Goal: Task Accomplishment & Management: Use online tool/utility

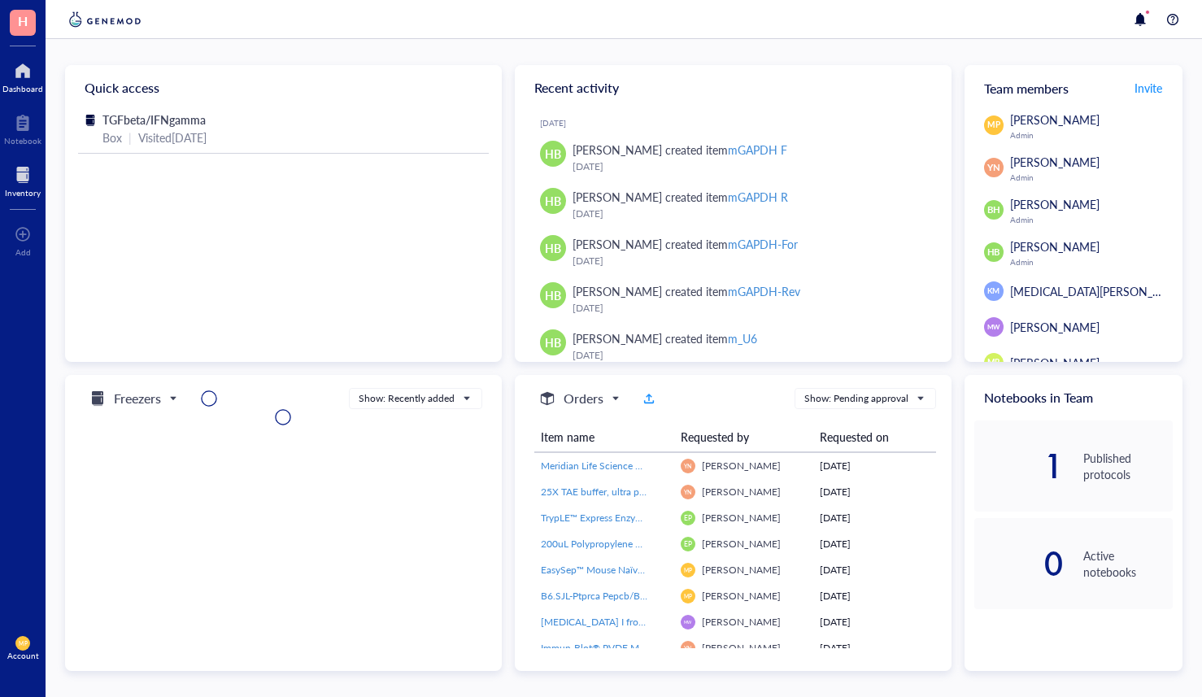
click at [22, 183] on div at bounding box center [23, 175] width 36 height 26
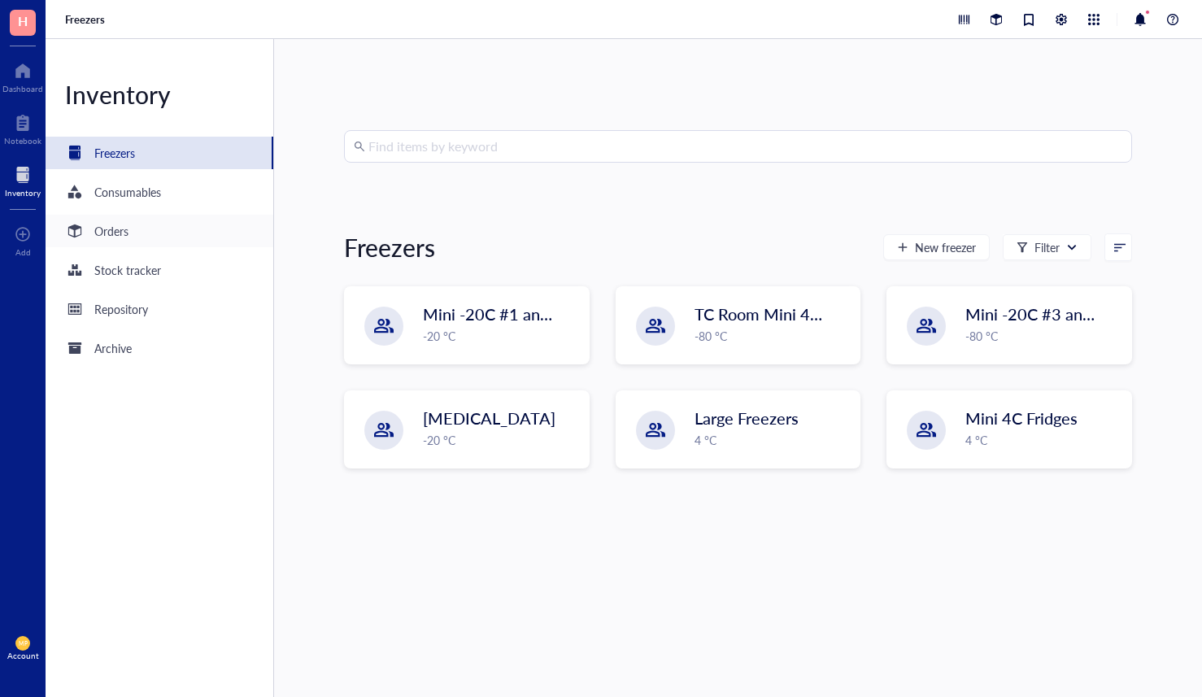
click at [141, 236] on div "Orders" at bounding box center [160, 231] width 228 height 33
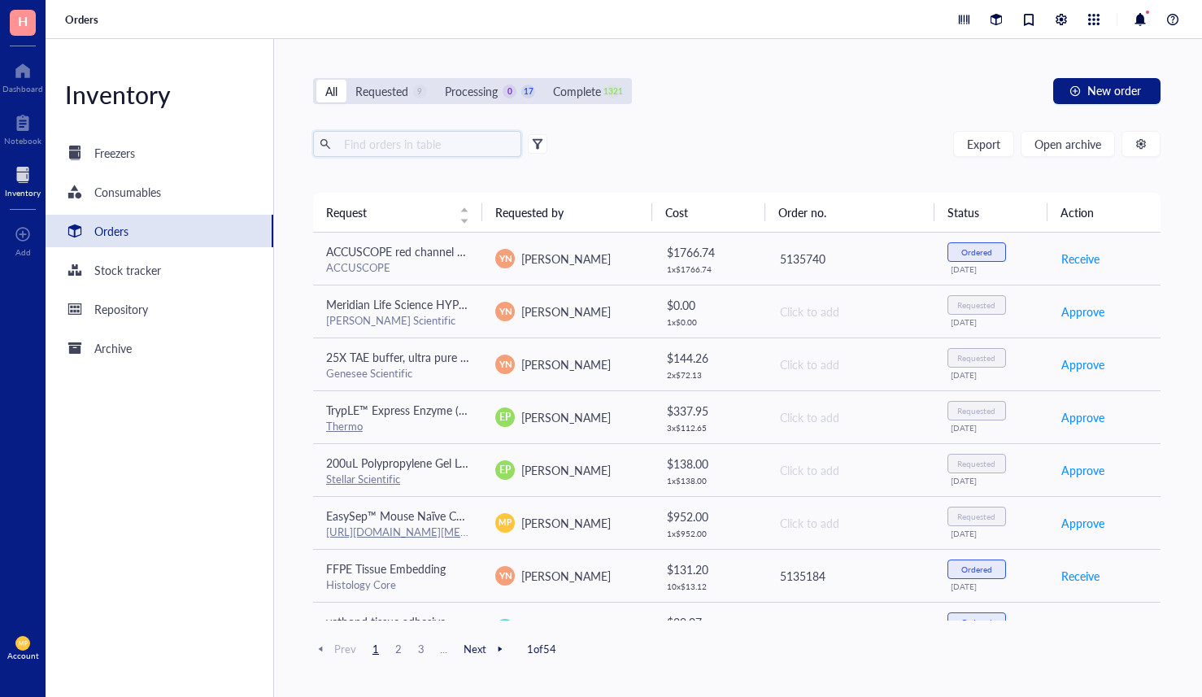
click at [386, 150] on input "text" at bounding box center [425, 144] width 177 height 24
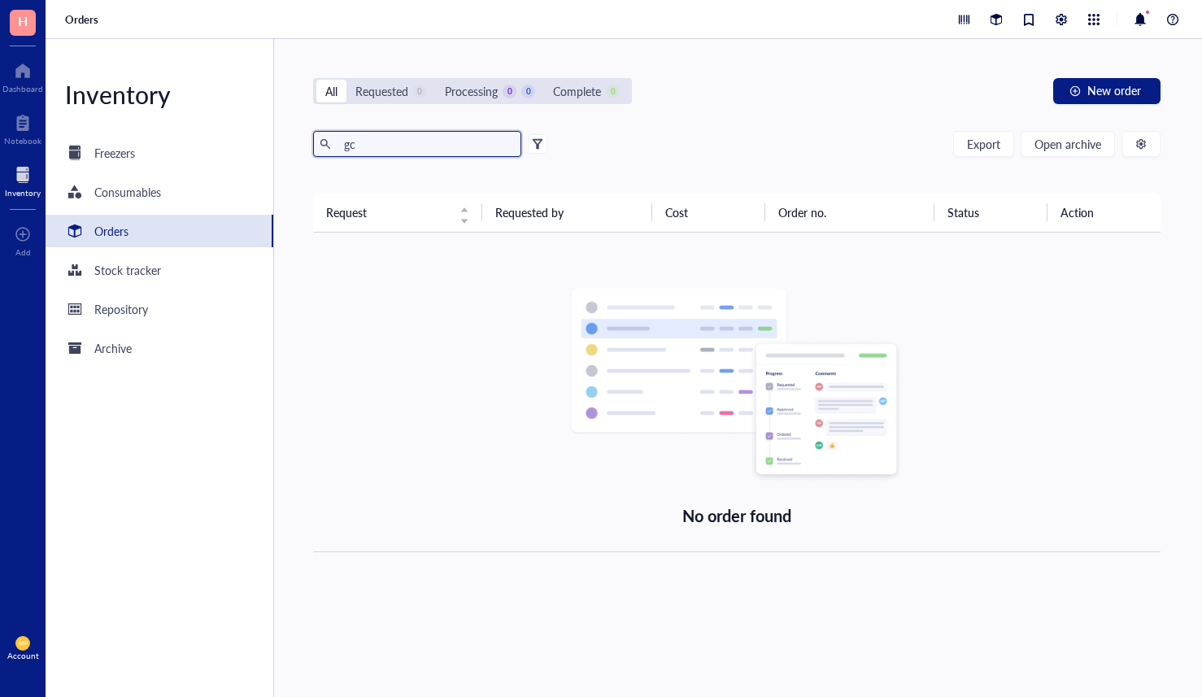
type input "g"
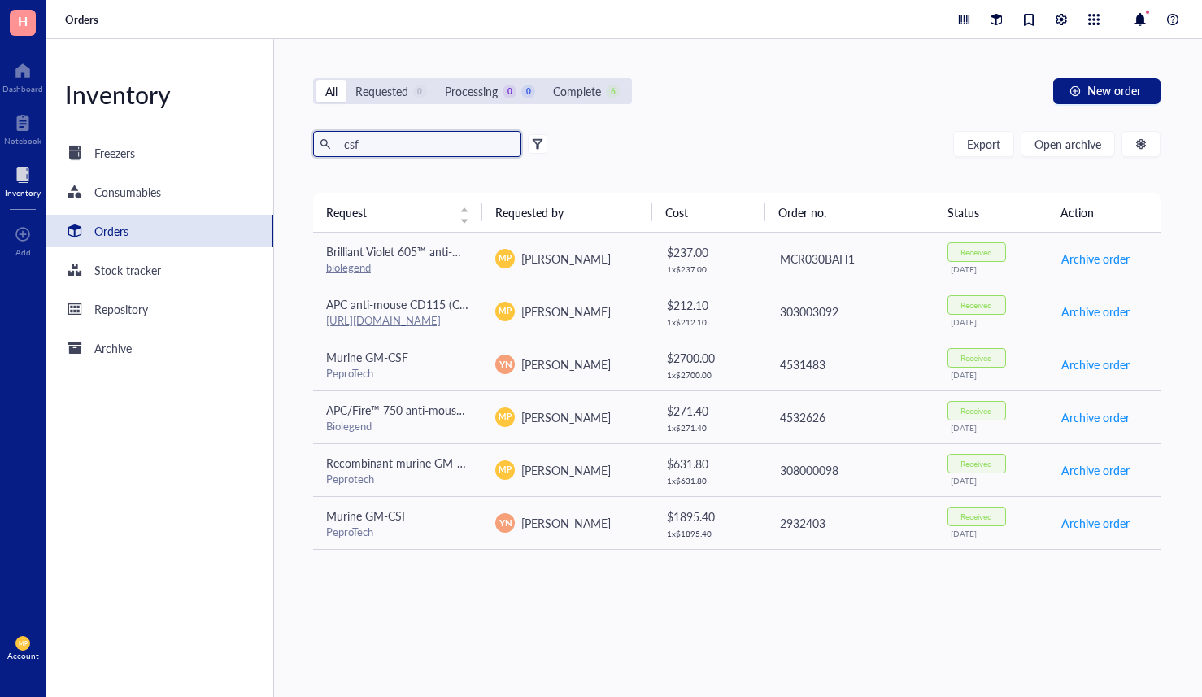
type input "csf"
